Goal: Task Accomplishment & Management: Complete application form

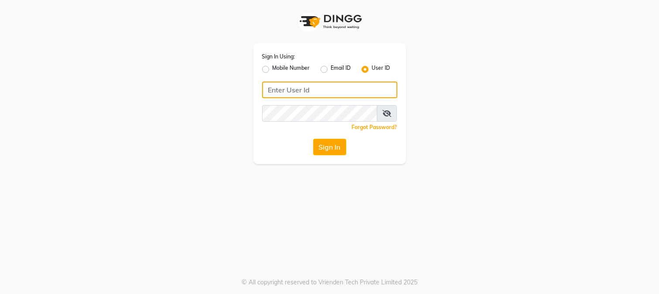
type input "westlanestudio"
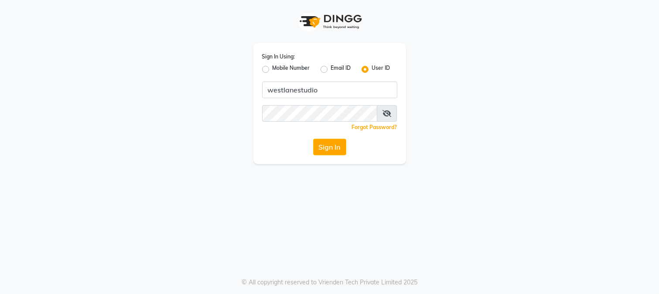
click at [326, 148] on button "Sign In" at bounding box center [329, 147] width 33 height 17
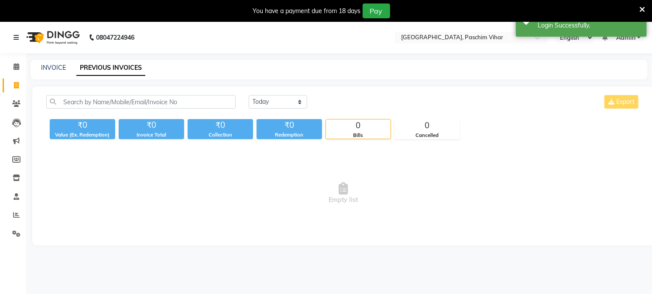
select select "en"
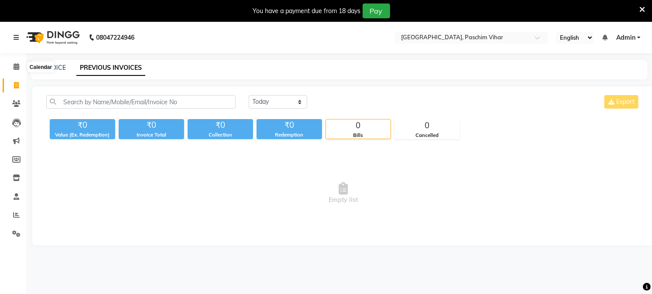
click at [55, 67] on ngb-tooltip-window "Calendar" at bounding box center [41, 67] width 34 height 15
click at [60, 68] on link "INVOICE" at bounding box center [53, 68] width 25 height 8
click at [54, 69] on ngb-tooltip-window "Calendar" at bounding box center [41, 67] width 34 height 15
click at [14, 84] on icon at bounding box center [16, 85] width 5 height 7
select select "service"
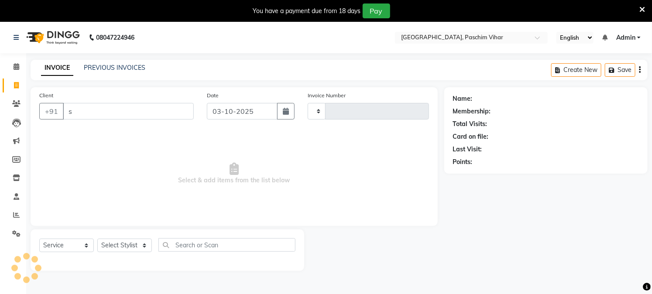
scroll to position [22, 0]
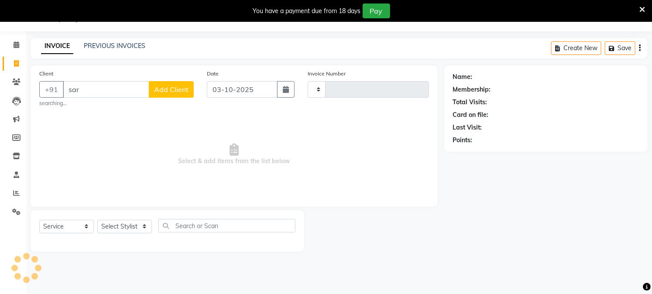
type input "sari"
select select "223"
type input "4004"
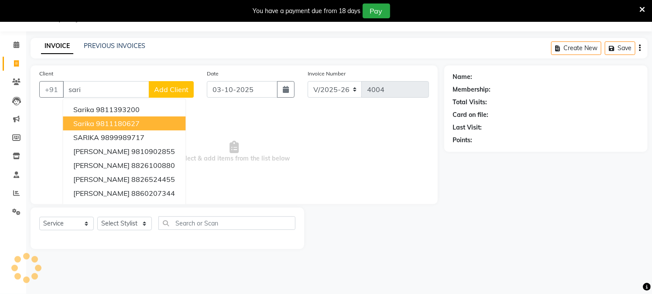
click at [102, 127] on ngb-highlight "9811180627" at bounding box center [118, 123] width 44 height 9
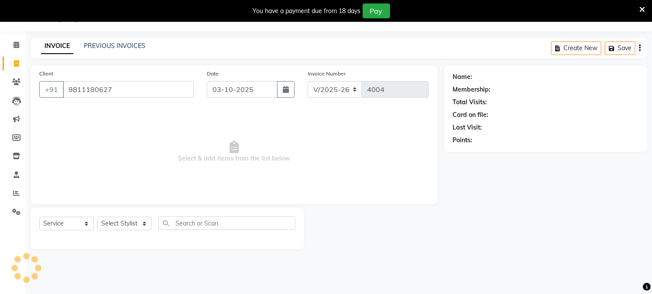
type input "9811180627"
click at [126, 227] on select "Select Stylist" at bounding box center [124, 224] width 55 height 14
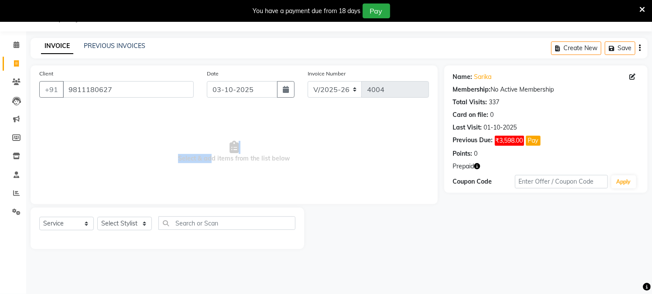
drag, startPoint x: 210, startPoint y: 185, endPoint x: 194, endPoint y: 224, distance: 42.2
click at [195, 214] on div "Client [PHONE_NUMBER] Date [DATE] Invoice Number V/2025 V/[PHONE_NUMBER] Select…" at bounding box center [234, 157] width 420 height 184
click at [121, 224] on select "Select Stylist Akash Amrita Anu Arun Gaurav [PERSON_NAME] KUNAL MANISH [PERSON_…" at bounding box center [124, 224] width 55 height 14
select select "25198"
click at [97, 217] on select "Select Stylist Akash Amrita Anu Arun Gaurav [PERSON_NAME] KUNAL MANISH [PERSON_…" at bounding box center [124, 224] width 55 height 14
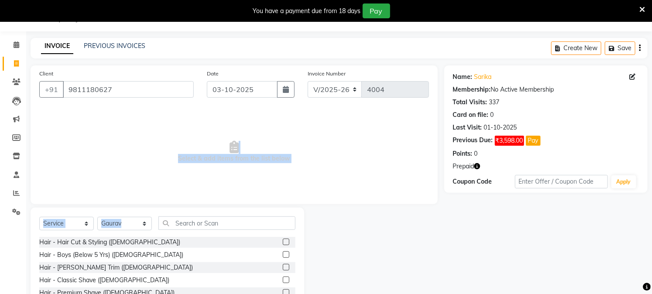
drag, startPoint x: 102, startPoint y: 150, endPoint x: 213, endPoint y: 276, distance: 168.2
click at [213, 276] on div "Hair - Classic Shave ([DEMOGRAPHIC_DATA])" at bounding box center [167, 280] width 256 height 11
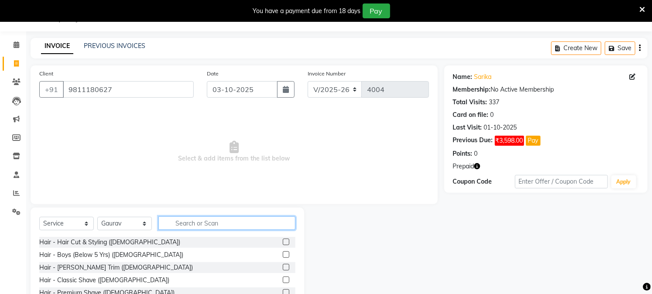
click at [191, 224] on input "text" at bounding box center [226, 223] width 137 height 14
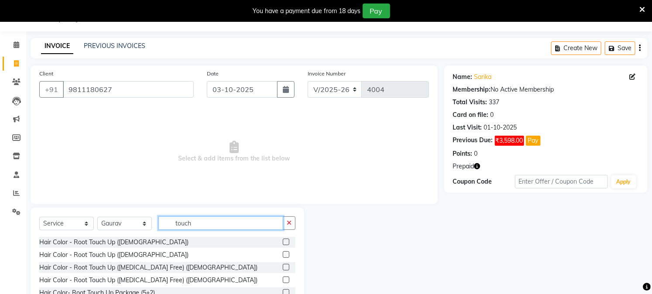
type input "touch"
click at [284, 252] on label at bounding box center [286, 254] width 7 height 7
click at [284, 252] on input "checkbox" at bounding box center [286, 255] width 6 height 6
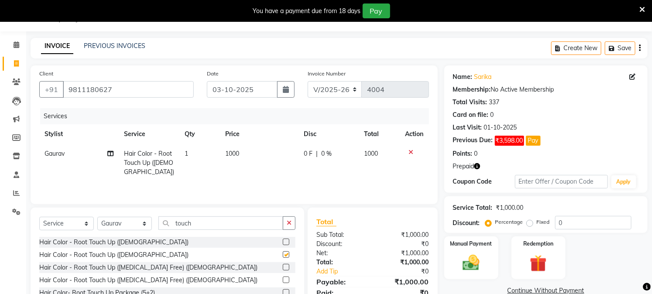
checkbox input "false"
click at [113, 225] on select "Select Stylist Akash Amrita Anu Arun Gaurav [PERSON_NAME] KUNAL MANISH [PERSON_…" at bounding box center [124, 224] width 55 height 14
select select "15077"
click at [97, 218] on select "Select Stylist Akash Amrita Anu Arun Gaurav [PERSON_NAME] KUNAL MANISH [PERSON_…" at bounding box center [124, 224] width 55 height 14
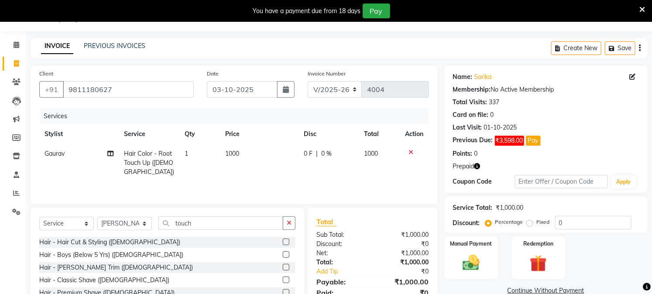
drag, startPoint x: 126, startPoint y: 206, endPoint x: 127, endPoint y: 274, distance: 68.1
click at [127, 274] on div "Client [PHONE_NUMBER] Date [DATE] Invoice Number V/2025 V/[PHONE_NUMBER] Servic…" at bounding box center [234, 200] width 420 height 271
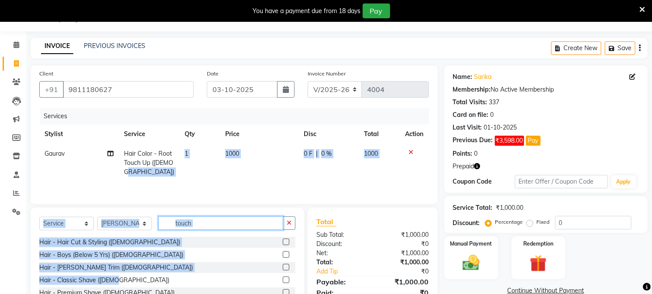
click at [181, 224] on input "touch" at bounding box center [220, 223] width 125 height 14
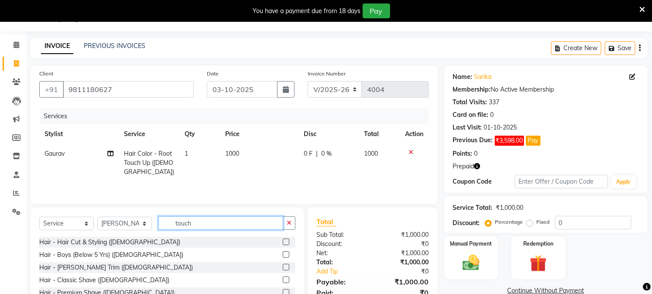
click at [181, 224] on input "touch" at bounding box center [220, 223] width 125 height 14
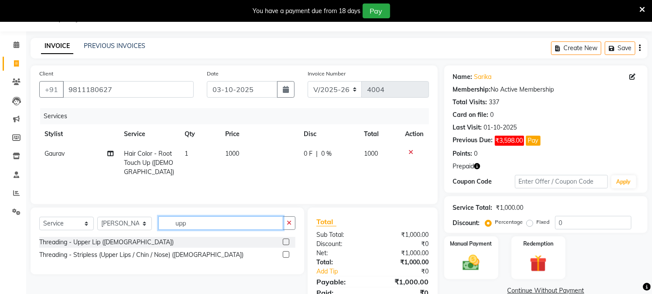
type input "upp"
click at [284, 254] on label at bounding box center [286, 254] width 7 height 7
click at [284, 254] on input "checkbox" at bounding box center [286, 255] width 6 height 6
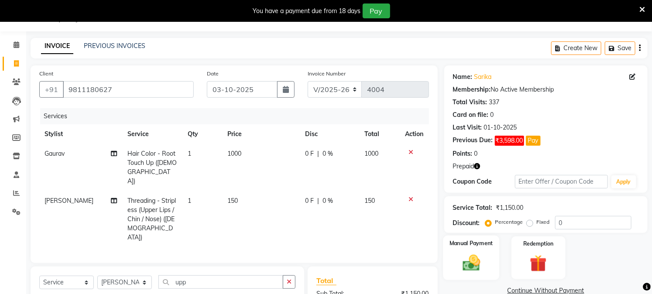
checkbox input "false"
click at [527, 254] on img at bounding box center [538, 264] width 29 height 22
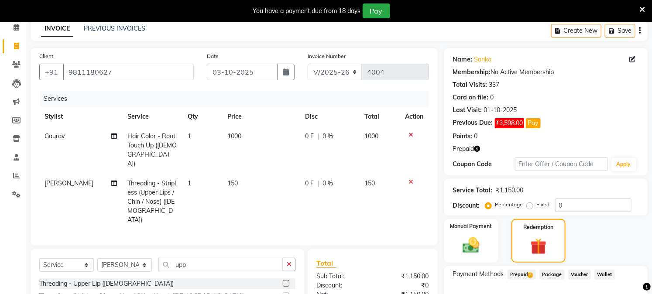
scroll to position [70, 0]
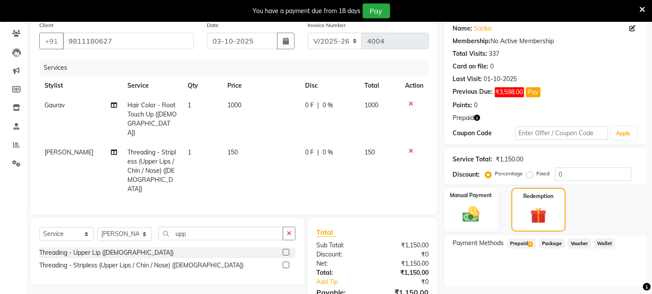
click at [521, 240] on span "Prepaid 6" at bounding box center [522, 244] width 28 height 10
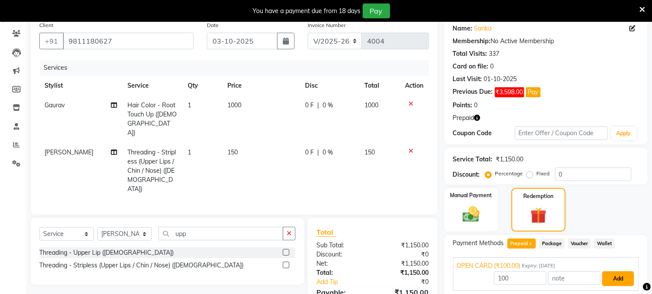
click at [607, 280] on button "Add" at bounding box center [618, 278] width 32 height 15
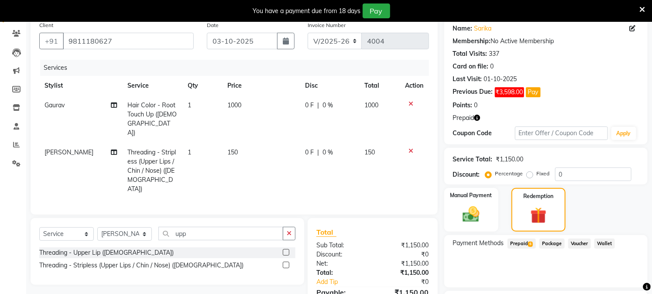
click at [527, 237] on div "Payment Methods Prepaid 6 Package Voucher Wallet" at bounding box center [545, 261] width 203 height 52
click at [523, 250] on div "Prepaid 6" at bounding box center [520, 245] width 32 height 12
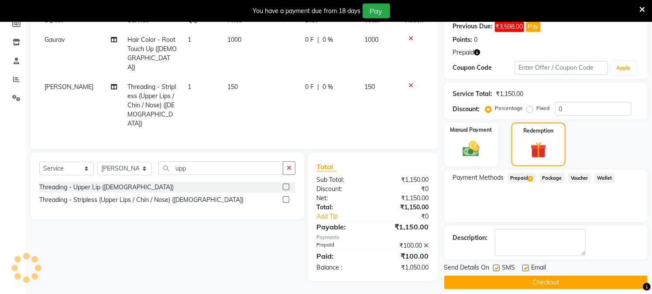
scroll to position [143, 0]
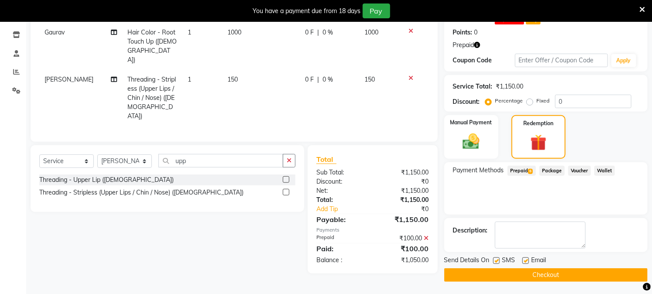
click at [424, 234] on div "₹100.00" at bounding box center [404, 238] width 63 height 9
click at [426, 235] on icon at bounding box center [426, 238] width 5 height 6
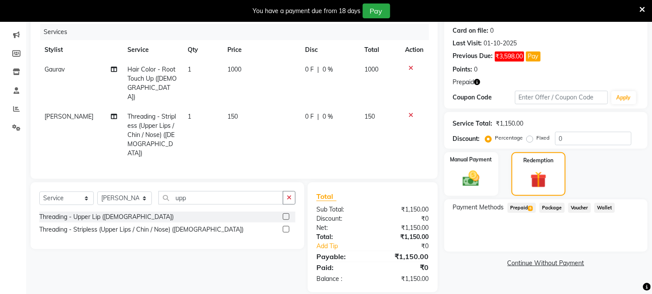
click at [521, 211] on span "Prepaid 6" at bounding box center [522, 208] width 28 height 10
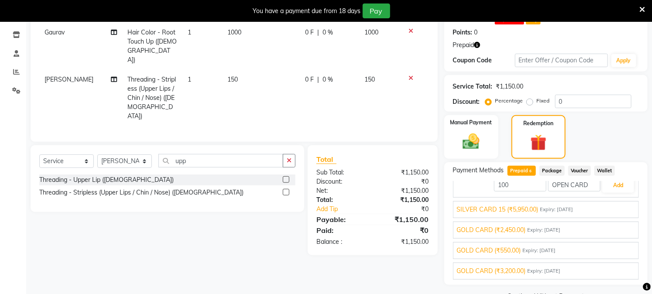
scroll to position [40, 0]
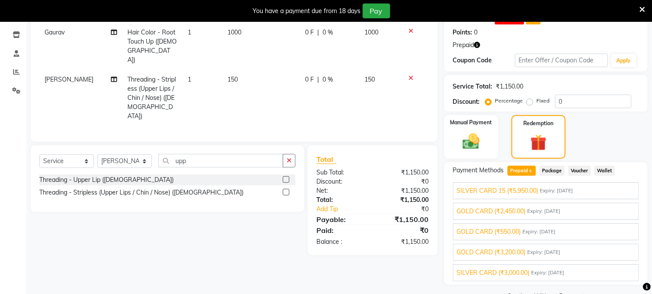
click at [536, 208] on span "Expiry: [DATE]" at bounding box center [544, 211] width 33 height 7
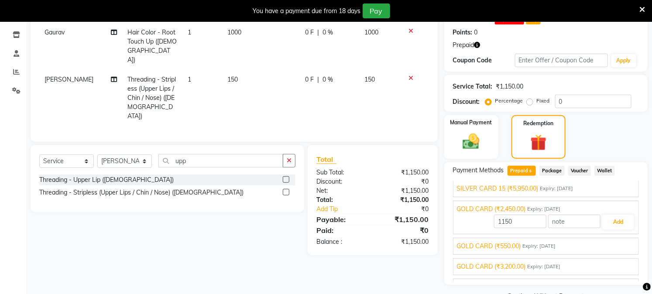
scroll to position [23, 0]
click at [607, 221] on button "Add" at bounding box center [618, 223] width 32 height 15
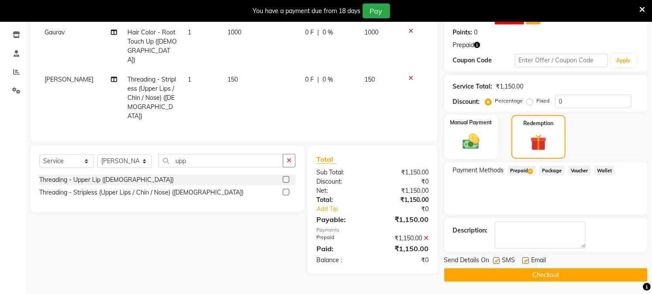
click at [542, 274] on button "Checkout" at bounding box center [545, 275] width 203 height 14
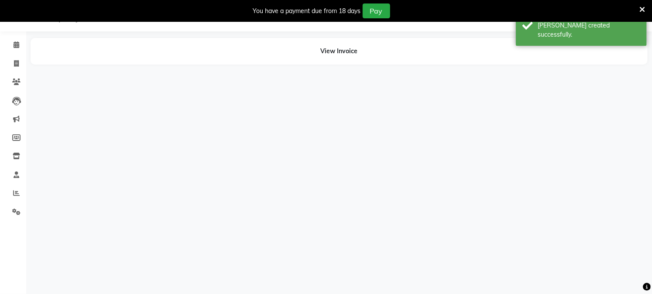
scroll to position [22, 0]
click at [14, 65] on icon at bounding box center [16, 63] width 5 height 7
select select "service"
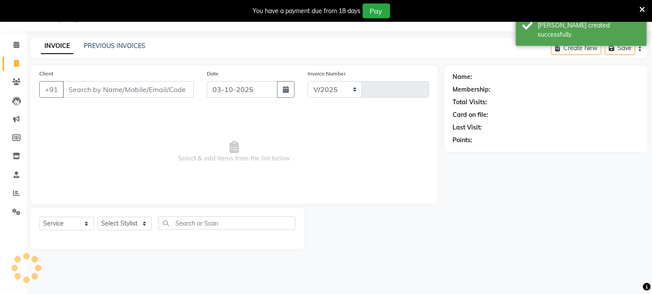
select select "223"
type input "4005"
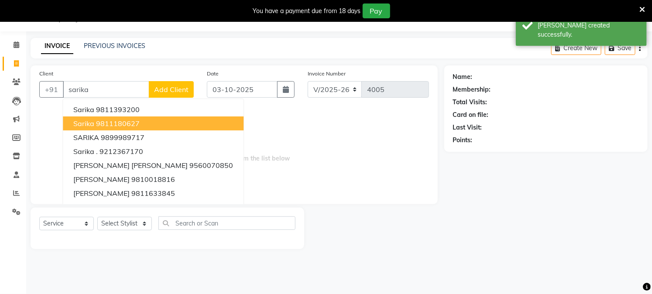
click at [94, 123] on button "Sarika 9811180627" at bounding box center [153, 124] width 181 height 14
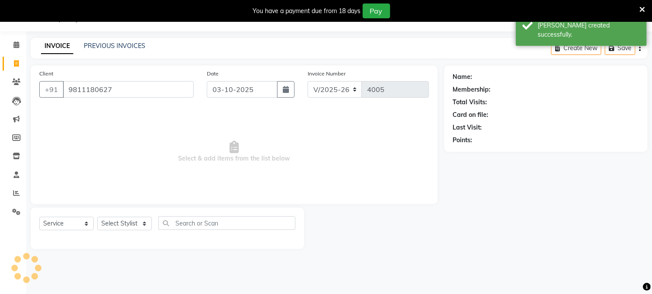
type input "9811180627"
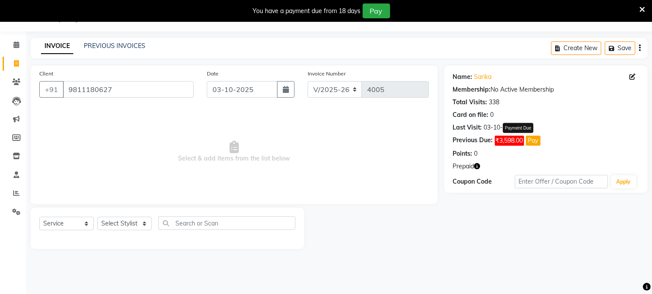
click at [534, 139] on button "Pay" at bounding box center [533, 141] width 15 height 10
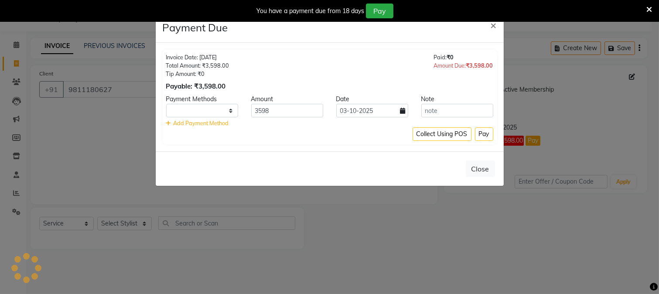
select select "1"
drag, startPoint x: 487, startPoint y: 131, endPoint x: 489, endPoint y: 123, distance: 9.0
click at [489, 129] on button "Pay" at bounding box center [484, 134] width 18 height 14
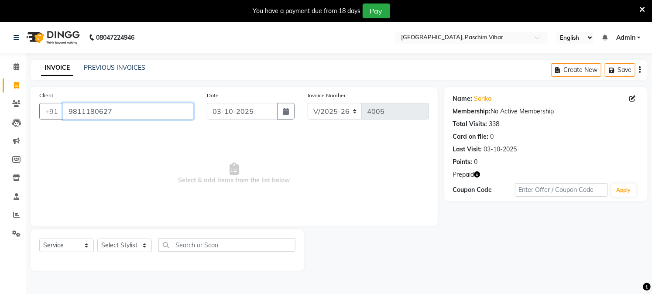
click at [106, 107] on input "9811180627" at bounding box center [128, 111] width 131 height 17
click at [134, 246] on select "Select Stylist Akash Amrita Anu Arun Gaurav [PERSON_NAME] KUNAL MANISH [PERSON_…" at bounding box center [124, 246] width 55 height 14
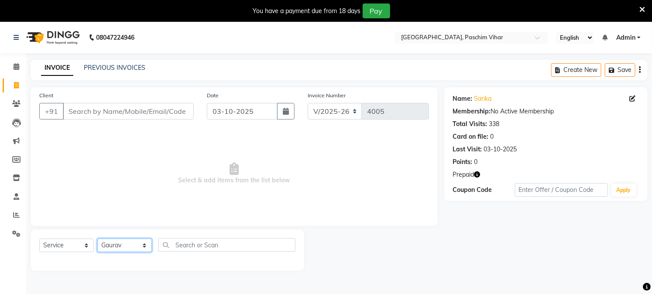
click at [97, 239] on select "Select Stylist Akash Amrita Anu Arun Gaurav [PERSON_NAME] KUNAL MANISH [PERSON_…" at bounding box center [124, 246] width 55 height 14
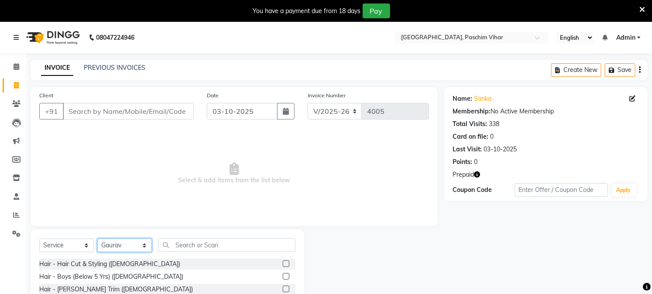
click at [119, 247] on select "Select Stylist Akash Amrita Anu Arun Gaurav [PERSON_NAME] KUNAL MANISH [PERSON_…" at bounding box center [124, 246] width 55 height 14
select select "92380"
click at [97, 239] on select "Select Stylist Akash Amrita Anu Arun Gaurav [PERSON_NAME] KUNAL MANISH [PERSON_…" at bounding box center [124, 246] width 55 height 14
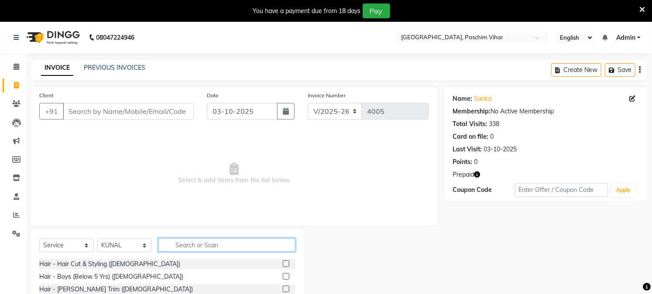
click at [184, 244] on input "text" at bounding box center [226, 245] width 137 height 14
type input "cut"
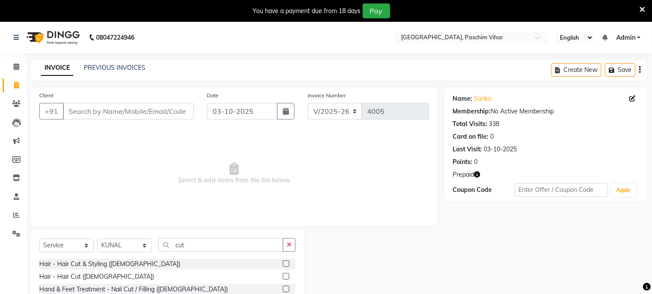
click at [285, 272] on div at bounding box center [289, 276] width 13 height 11
click at [288, 274] on label at bounding box center [286, 276] width 7 height 7
click at [288, 274] on input "checkbox" at bounding box center [286, 277] width 6 height 6
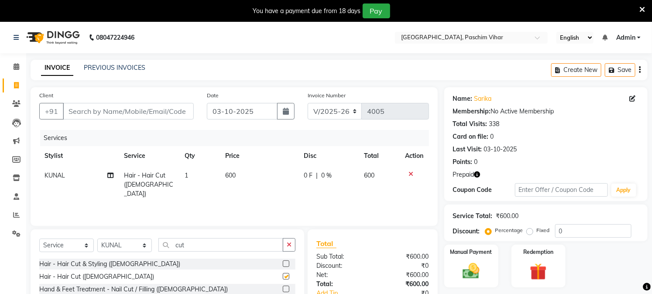
checkbox input "false"
click at [101, 108] on input "Client" at bounding box center [128, 111] width 131 height 17
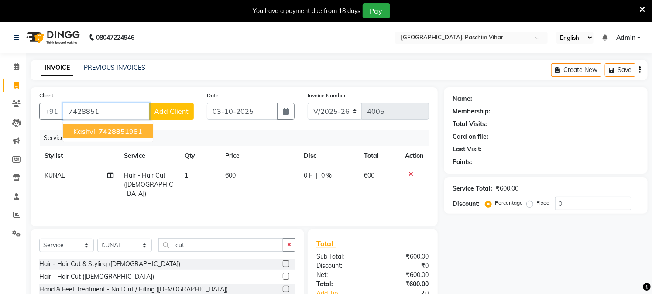
click at [111, 128] on span "7428851" at bounding box center [114, 131] width 31 height 9
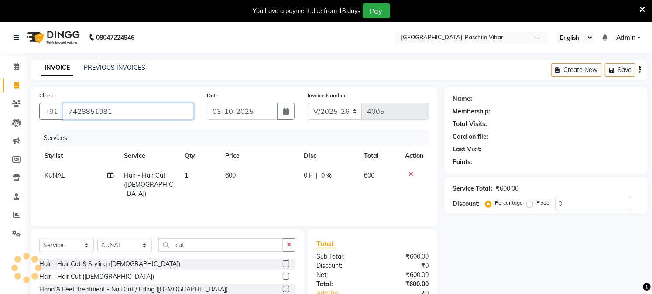
type input "7428851981"
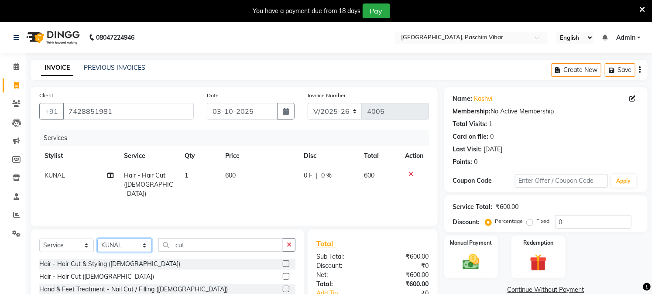
click at [130, 248] on select "Select Stylist Akash Amrita Anu Arun Gaurav [PERSON_NAME] KUNAL MANISH [PERSON_…" at bounding box center [124, 246] width 55 height 14
click at [97, 239] on select "Select Stylist Akash Amrita Anu Arun Gaurav [PERSON_NAME] KUNAL MANISH [PERSON_…" at bounding box center [124, 246] width 55 height 14
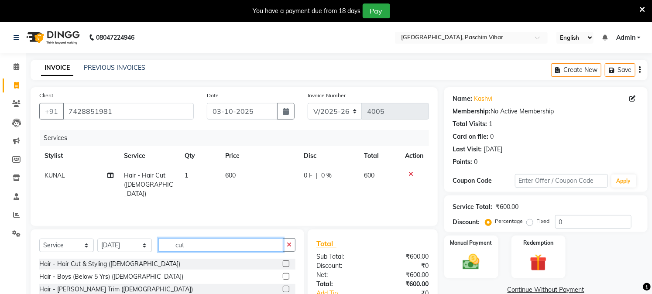
click at [177, 247] on input "cut" at bounding box center [220, 245] width 125 height 14
click at [105, 247] on select "Select Stylist Akash Amrita Anu Arun Gaurav [PERSON_NAME] KUNAL MANISH [PERSON_…" at bounding box center [124, 246] width 55 height 14
select select "59702"
click at [97, 239] on select "Select Stylist Akash Amrita Anu Arun Gaurav [PERSON_NAME] KUNAL MANISH [PERSON_…" at bounding box center [124, 246] width 55 height 14
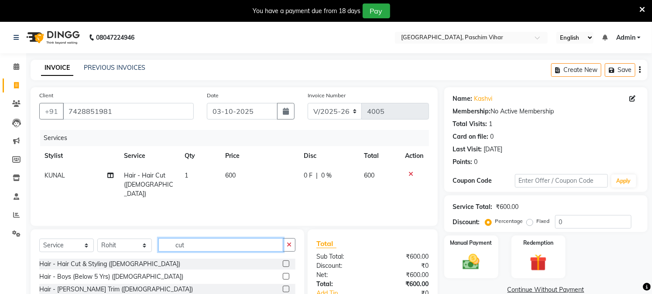
click at [192, 249] on input "cut" at bounding box center [220, 245] width 125 height 14
type input "was"
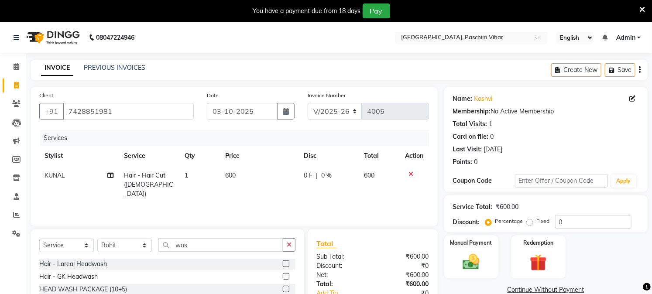
click at [281, 264] on div "Hair - Loreal Headwash" at bounding box center [167, 264] width 256 height 11
click at [285, 264] on label at bounding box center [286, 264] width 7 height 7
click at [285, 264] on input "checkbox" at bounding box center [286, 264] width 6 height 6
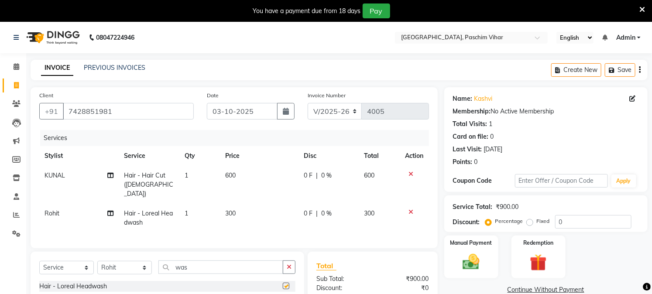
checkbox input "false"
click at [233, 176] on span "600" at bounding box center [230, 176] width 10 height 8
select select "92380"
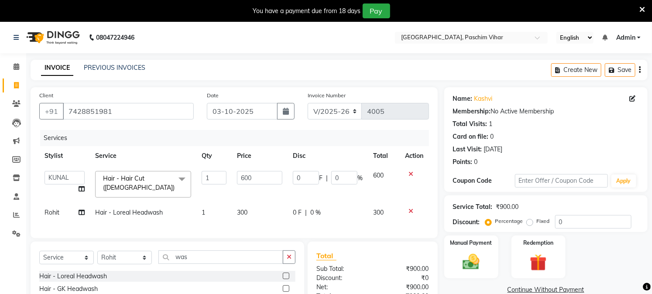
click at [233, 176] on td "600" at bounding box center [260, 184] width 56 height 37
click at [244, 178] on input "600" at bounding box center [259, 178] width 45 height 14
type input "500"
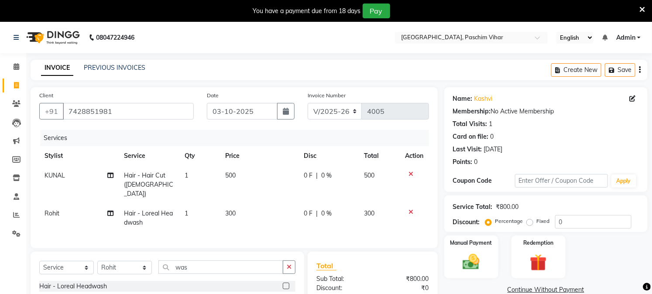
click at [252, 206] on td "300" at bounding box center [259, 218] width 79 height 29
select select "59702"
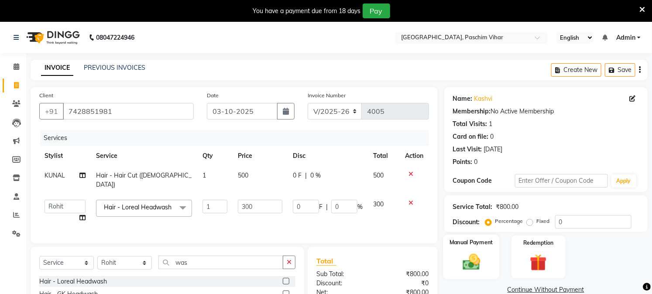
click at [466, 262] on img at bounding box center [471, 262] width 29 height 20
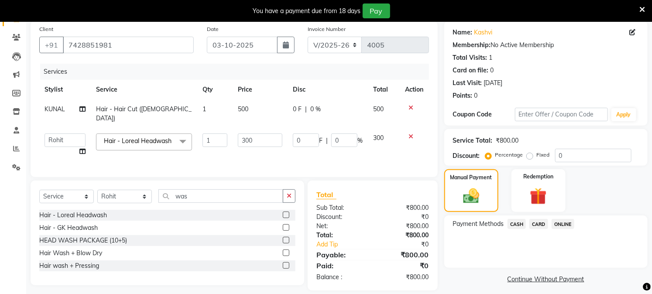
scroll to position [78, 0]
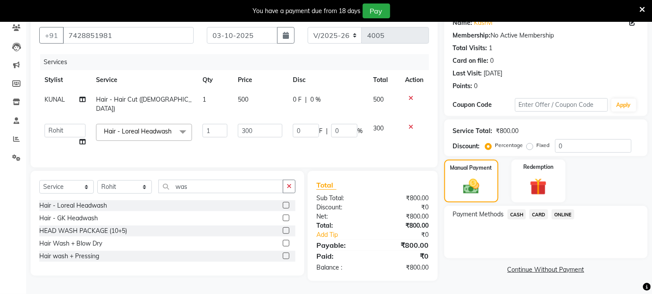
click at [517, 212] on span "CASH" at bounding box center [517, 214] width 19 height 10
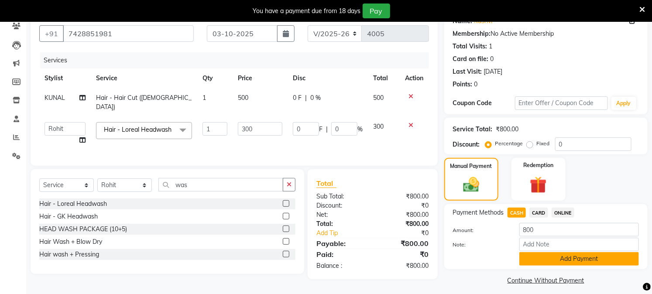
click at [552, 262] on button "Add Payment" at bounding box center [579, 259] width 120 height 14
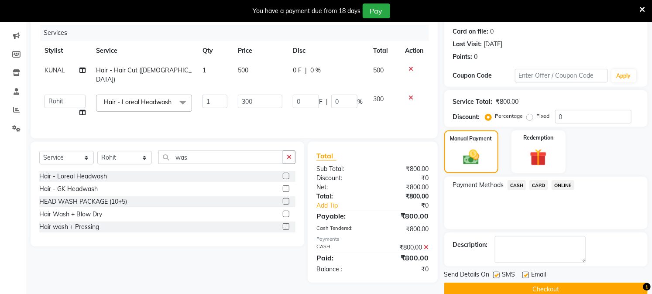
scroll to position [120, 0]
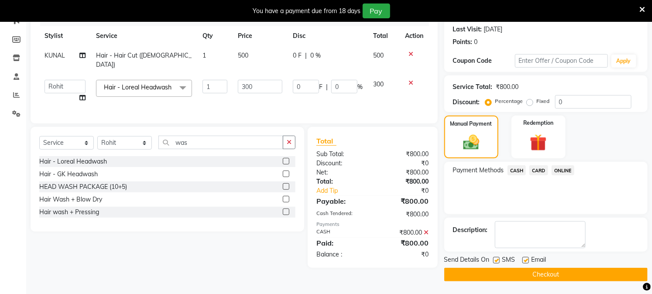
click at [552, 274] on button "Checkout" at bounding box center [545, 275] width 203 height 14
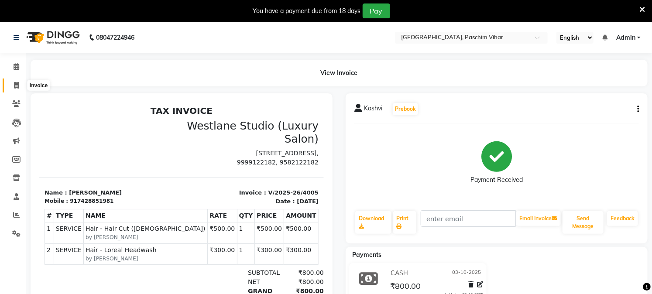
click at [14, 84] on icon at bounding box center [16, 85] width 5 height 7
select select "service"
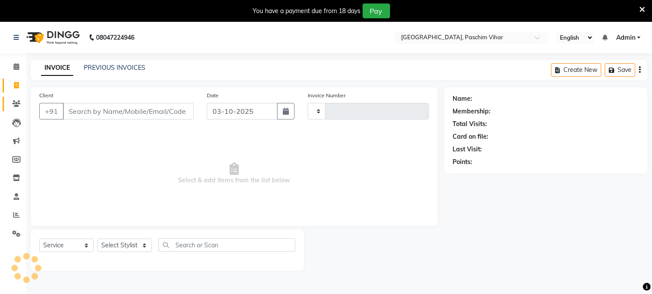
scroll to position [22, 0]
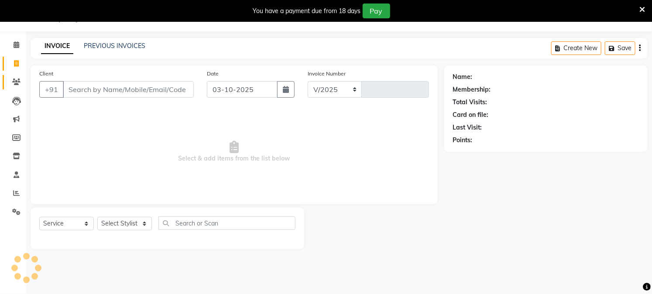
select select "223"
type input "4006"
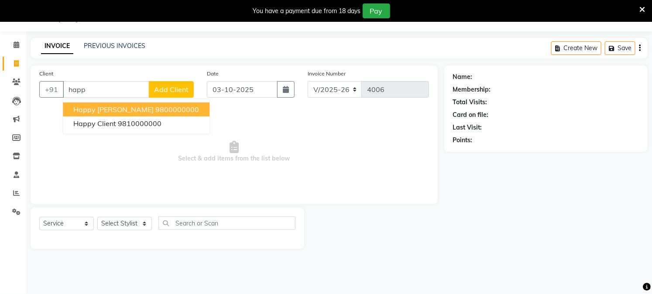
click at [83, 110] on span "happy [PERSON_NAME]" at bounding box center [113, 109] width 80 height 9
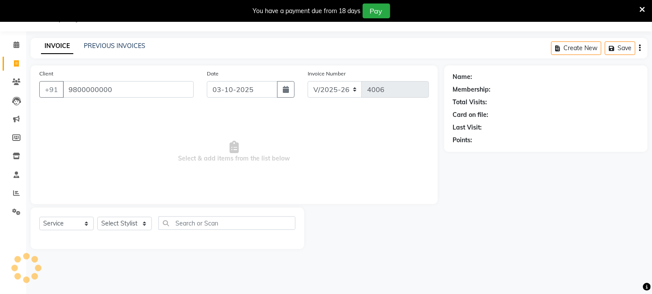
type input "9800000000"
click at [110, 223] on select "Select Stylist Akash Amrita Anu Arun Gaurav [PERSON_NAME] KUNAL MANISH [PERSON_…" at bounding box center [124, 224] width 55 height 14
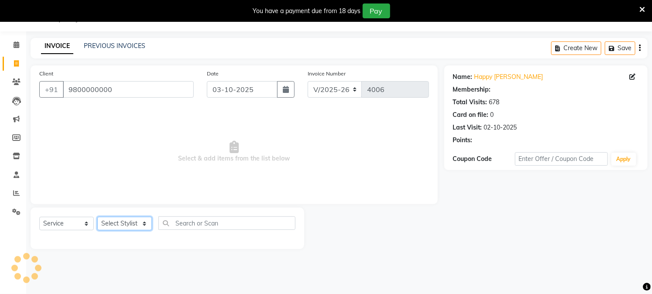
select select "92960"
click at [97, 217] on select "Select Stylist Akash Amrita Anu Arun Gaurav [PERSON_NAME] KUNAL MANISH [PERSON_…" at bounding box center [124, 224] width 55 height 14
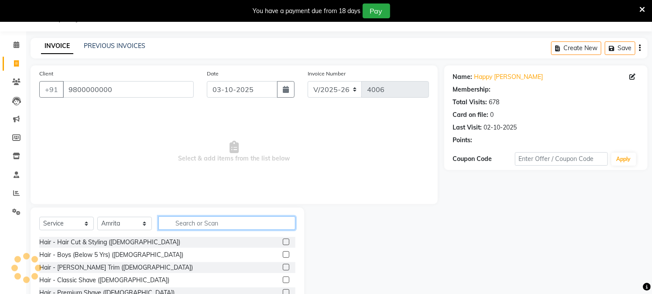
click at [198, 230] on input "text" at bounding box center [226, 223] width 137 height 14
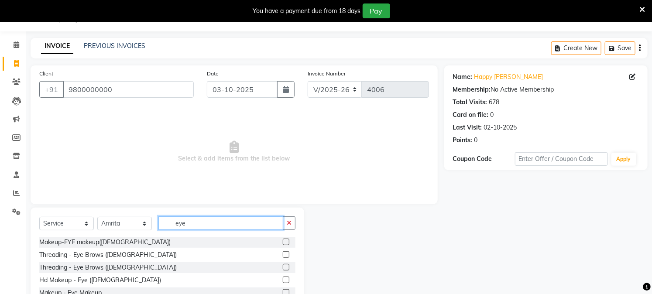
type input "eye"
click at [284, 253] on label at bounding box center [286, 254] width 7 height 7
click at [284, 253] on input "checkbox" at bounding box center [286, 255] width 6 height 6
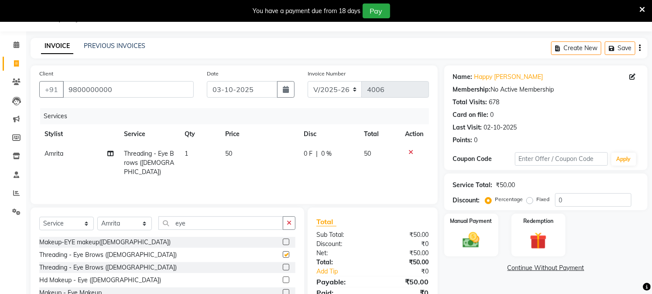
checkbox input "false"
click at [226, 223] on input "eye" at bounding box center [220, 223] width 125 height 14
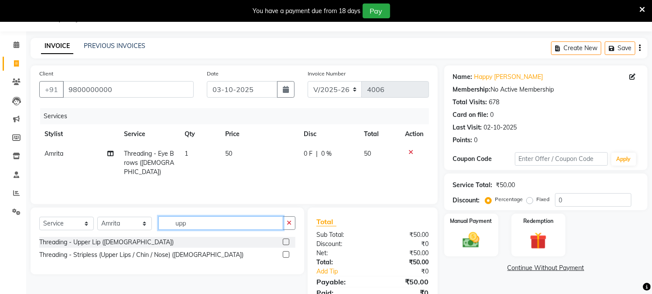
type input "upp"
click at [285, 239] on label at bounding box center [286, 242] width 7 height 7
click at [285, 240] on input "checkbox" at bounding box center [286, 243] width 6 height 6
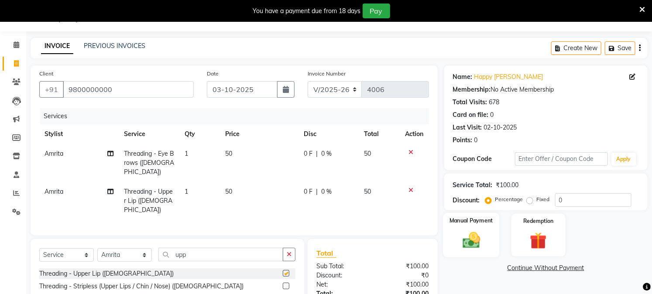
checkbox input "false"
click at [484, 238] on img at bounding box center [471, 240] width 29 height 20
click at [516, 265] on span "CASH" at bounding box center [517, 269] width 19 height 10
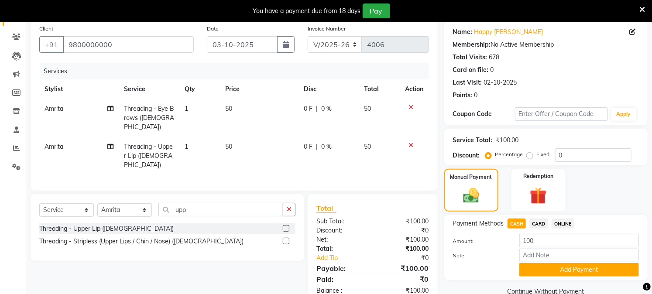
scroll to position [84, 0]
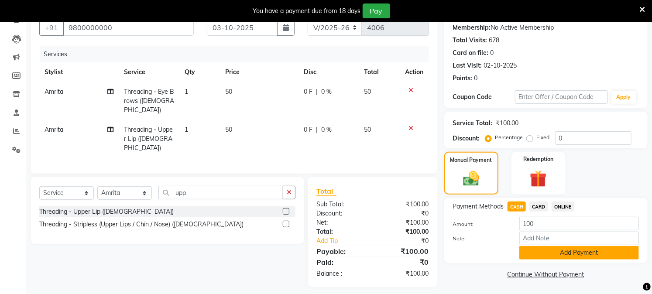
click at [545, 257] on button "Add Payment" at bounding box center [579, 253] width 120 height 14
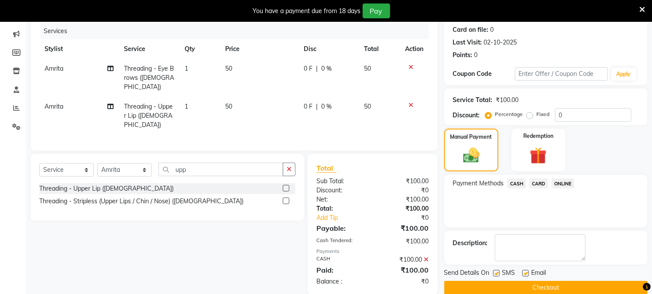
scroll to position [120, 0]
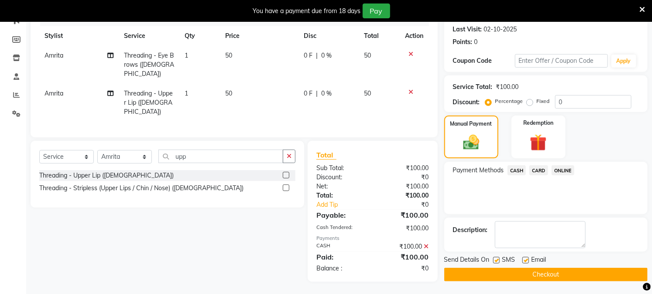
click at [551, 275] on button "Checkout" at bounding box center [545, 275] width 203 height 14
